Goal: Register for event/course

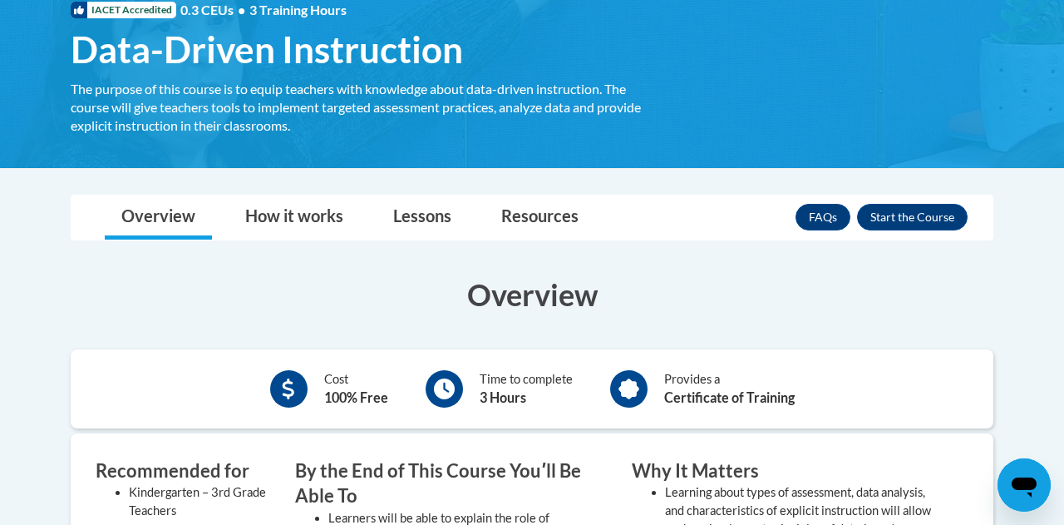
scroll to position [268, 0]
click at [909, 223] on button "Enroll" at bounding box center [912, 217] width 111 height 27
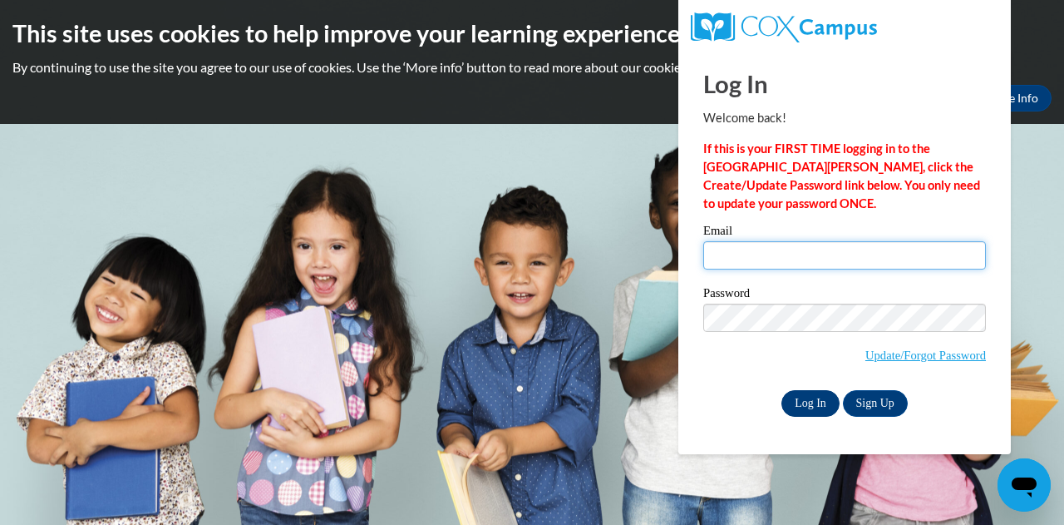
type input "[EMAIL_ADDRESS][DOMAIN_NAME]"
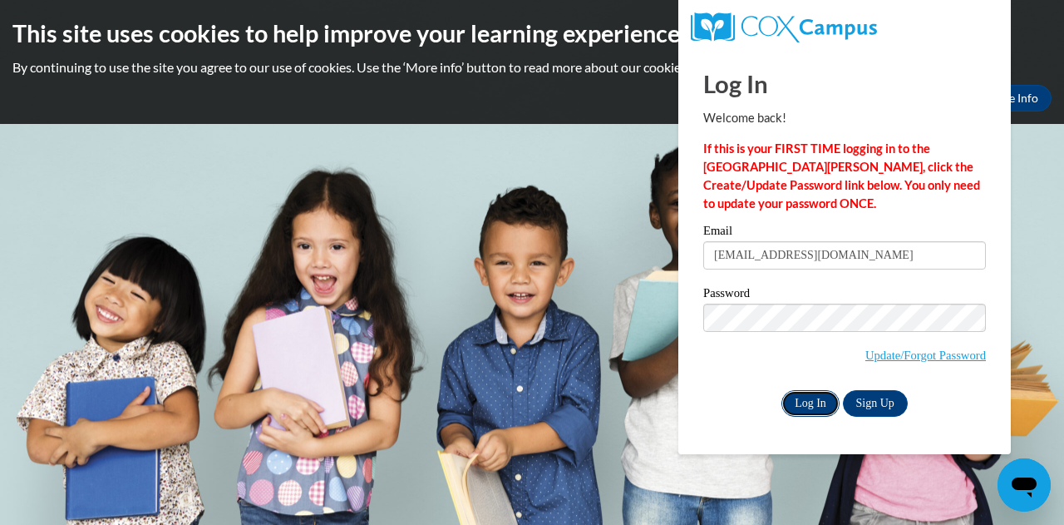
click at [813, 405] on input "Log In" at bounding box center [811, 403] width 58 height 27
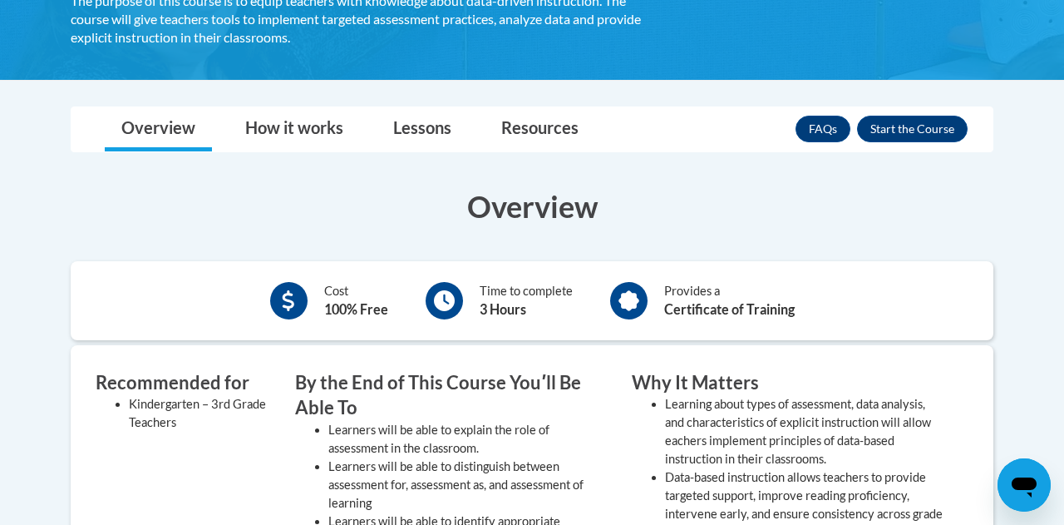
scroll to position [359, 0]
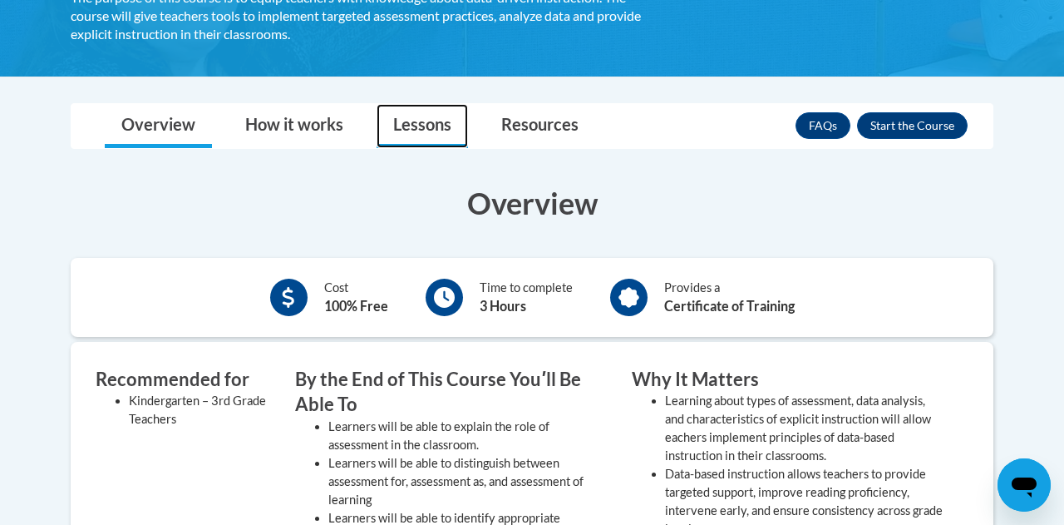
click at [397, 110] on link "Lessons" at bounding box center [422, 126] width 91 height 44
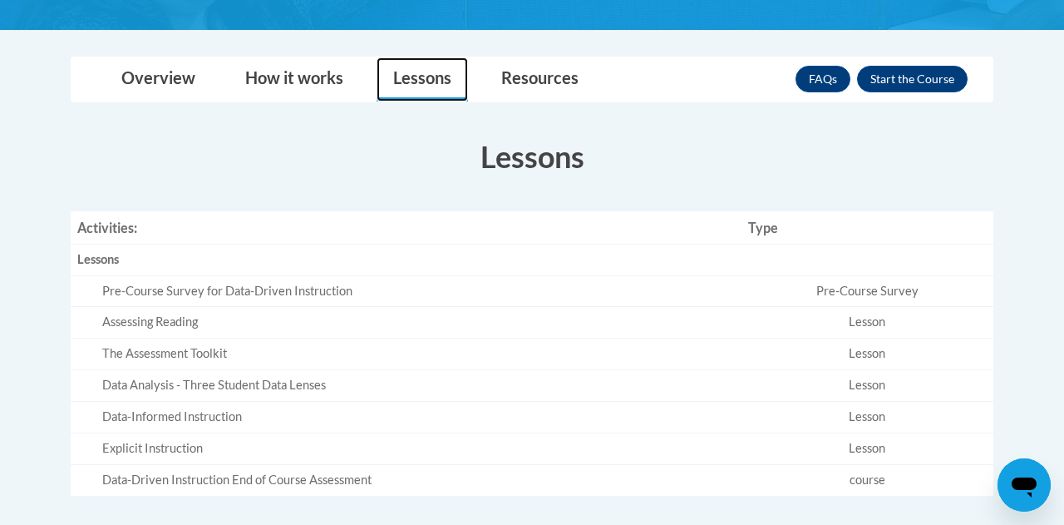
scroll to position [402, 0]
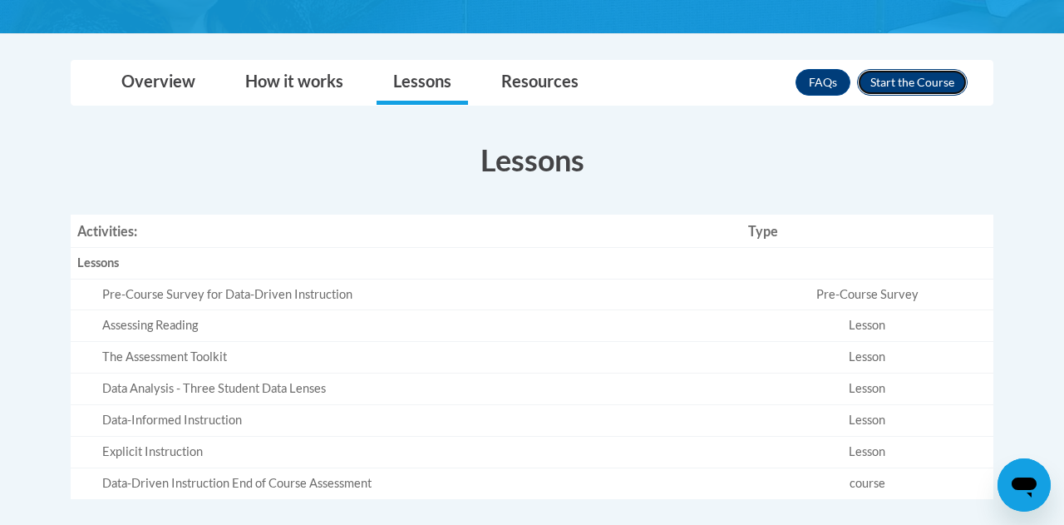
click at [931, 90] on button "Enroll" at bounding box center [912, 82] width 111 height 27
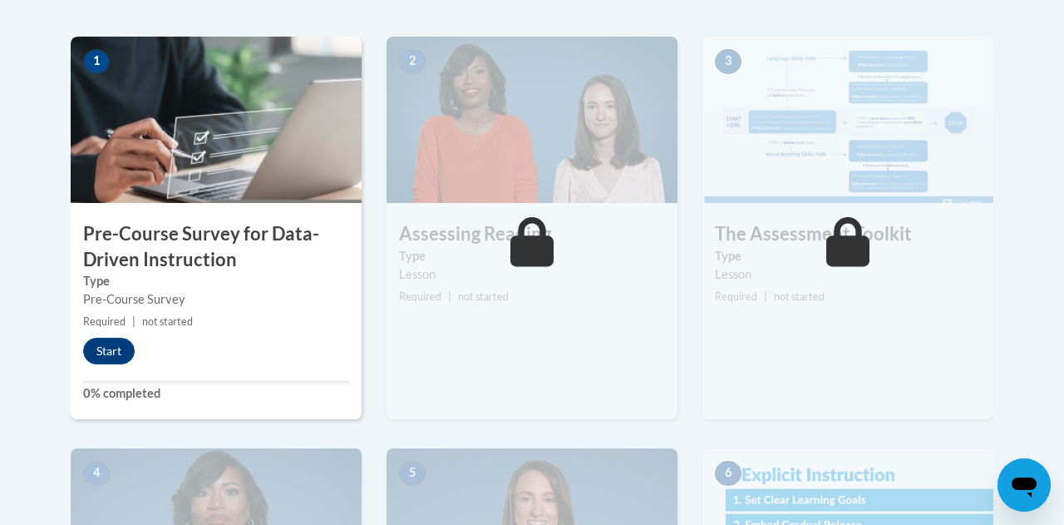
scroll to position [555, 0]
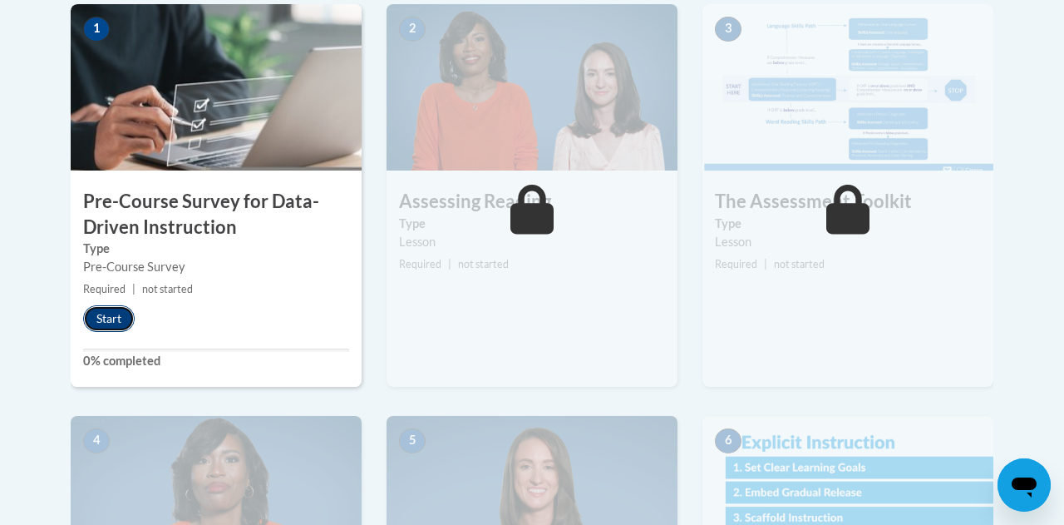
click at [111, 326] on button "Start" at bounding box center [109, 318] width 52 height 27
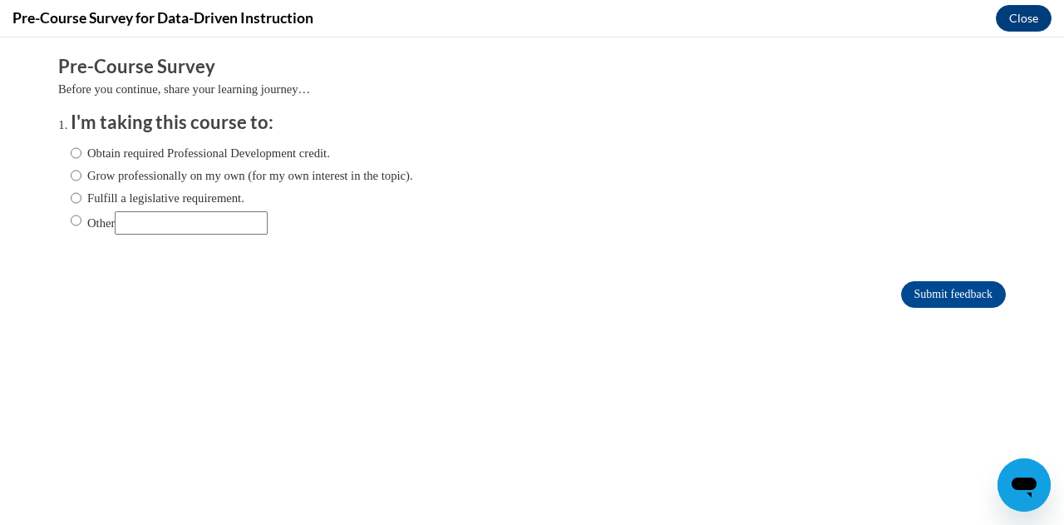
scroll to position [0, 0]
click at [73, 226] on input "Other" at bounding box center [76, 220] width 11 height 18
radio input "true"
click at [76, 228] on input "Other" at bounding box center [76, 220] width 11 height 18
click at [91, 230] on label "Other" at bounding box center [169, 222] width 197 height 23
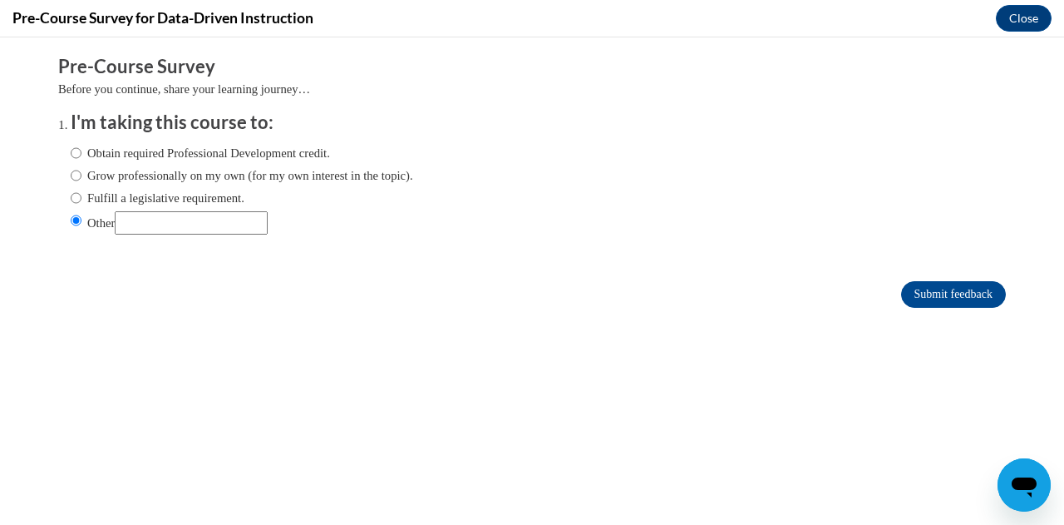
click at [81, 229] on input "Other" at bounding box center [76, 220] width 11 height 18
click at [168, 231] on input "Other" at bounding box center [191, 222] width 153 height 23
type input "district rquirement"
click at [948, 305] on input "Submit feedback" at bounding box center [953, 294] width 105 height 27
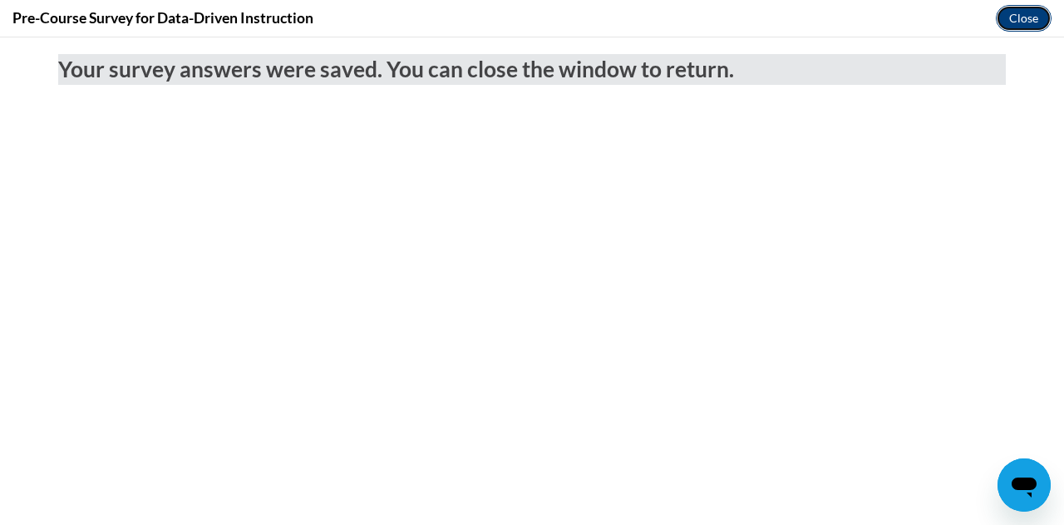
click at [1028, 29] on button "Close" at bounding box center [1024, 18] width 56 height 27
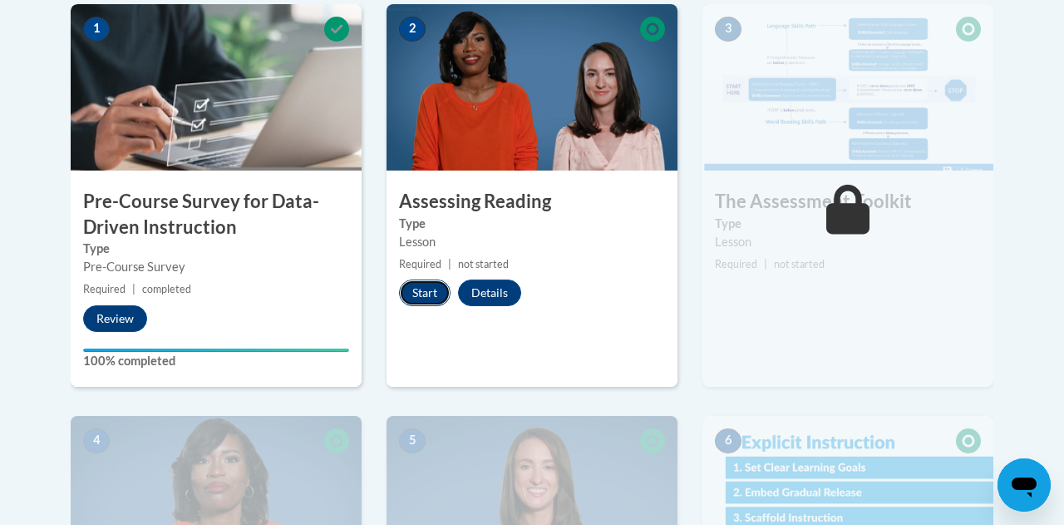
click at [416, 299] on button "Start" at bounding box center [425, 292] width 52 height 27
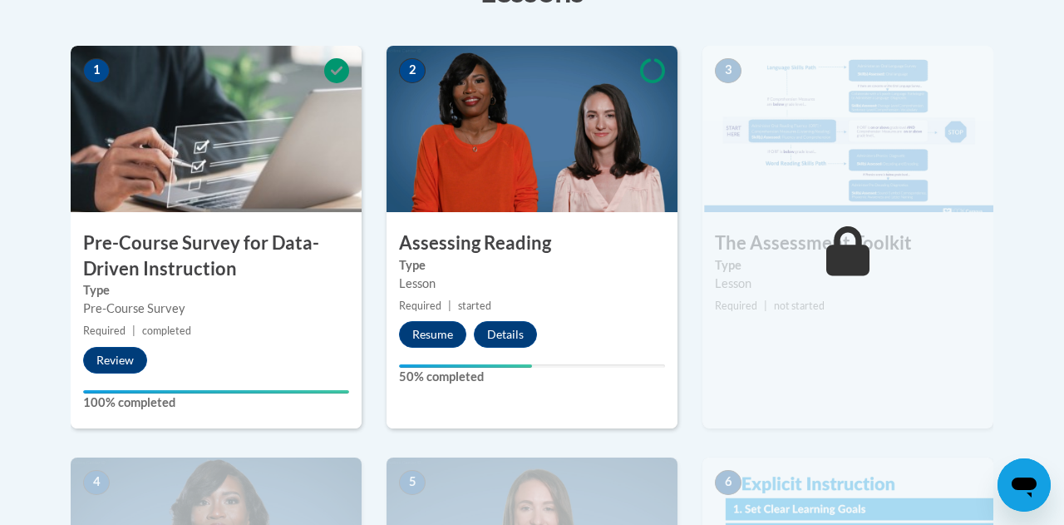
scroll to position [515, 0]
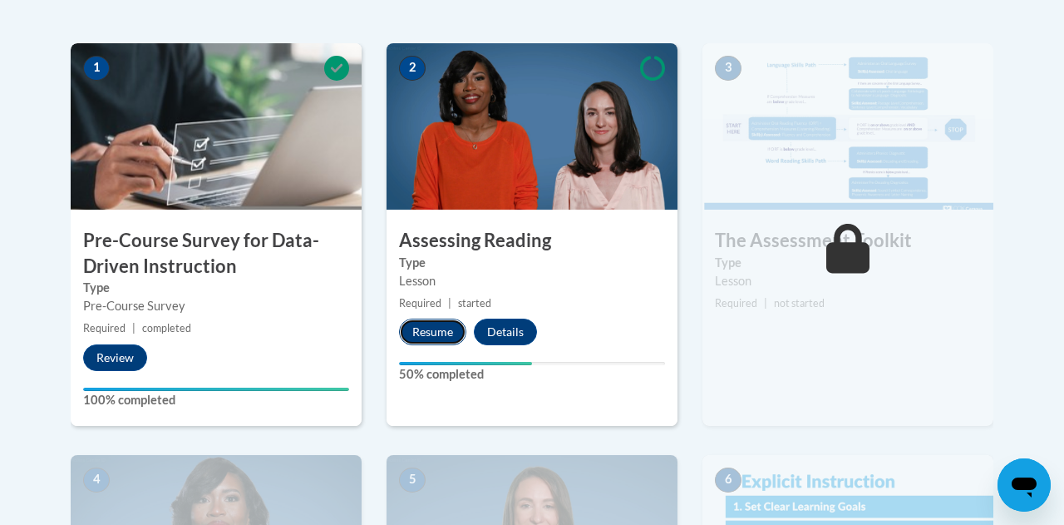
click at [416, 332] on button "Resume" at bounding box center [432, 331] width 67 height 27
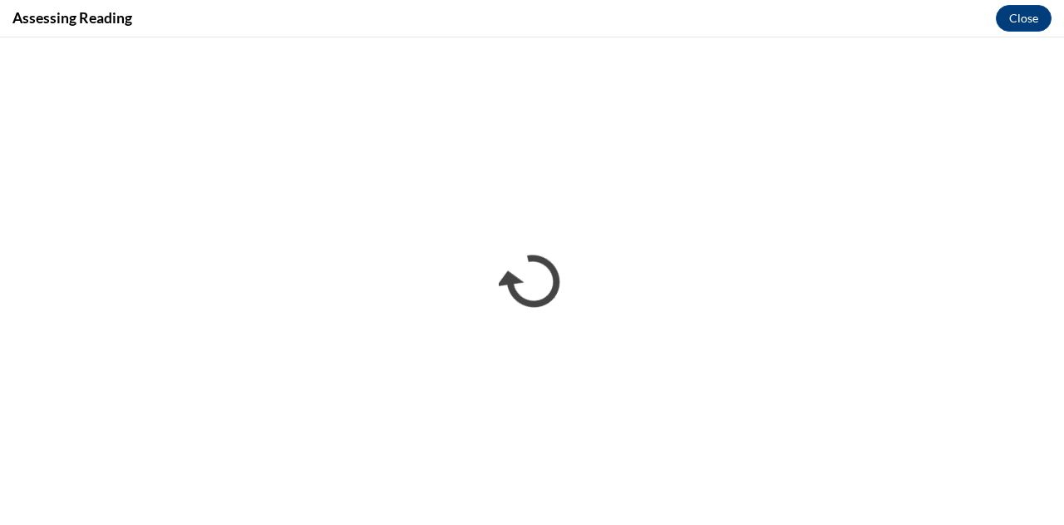
scroll to position [0, 0]
